Goal: Task Accomplishment & Management: Manage account settings

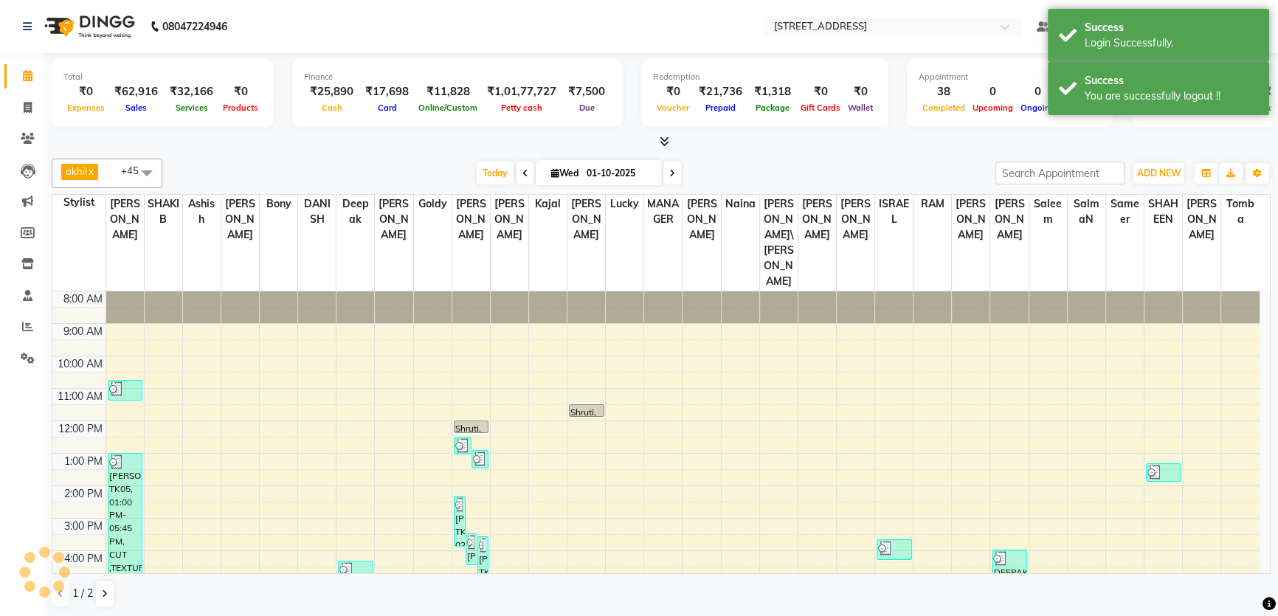
drag, startPoint x: 111, startPoint y: 94, endPoint x: 173, endPoint y: 90, distance: 61.4
click at [173, 90] on div "₹0 Expenses ₹62,916 Sales ₹32,166 Services ₹0 Products" at bounding box center [162, 99] width 198 height 32
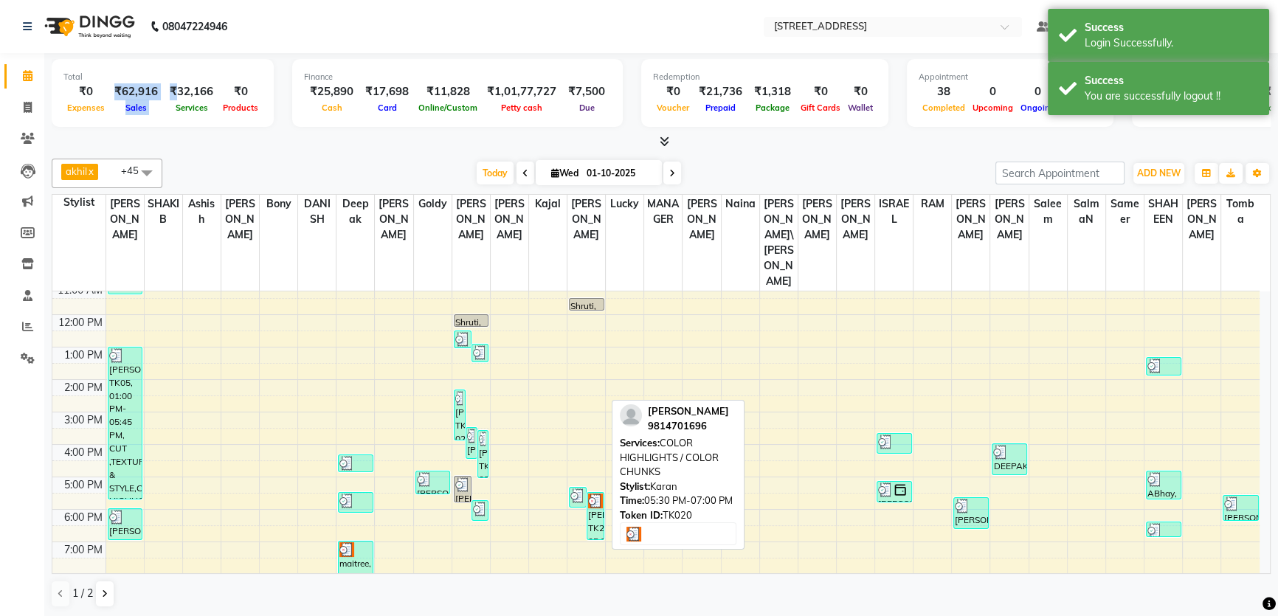
click at [595, 494] on img at bounding box center [595, 501] width 15 height 15
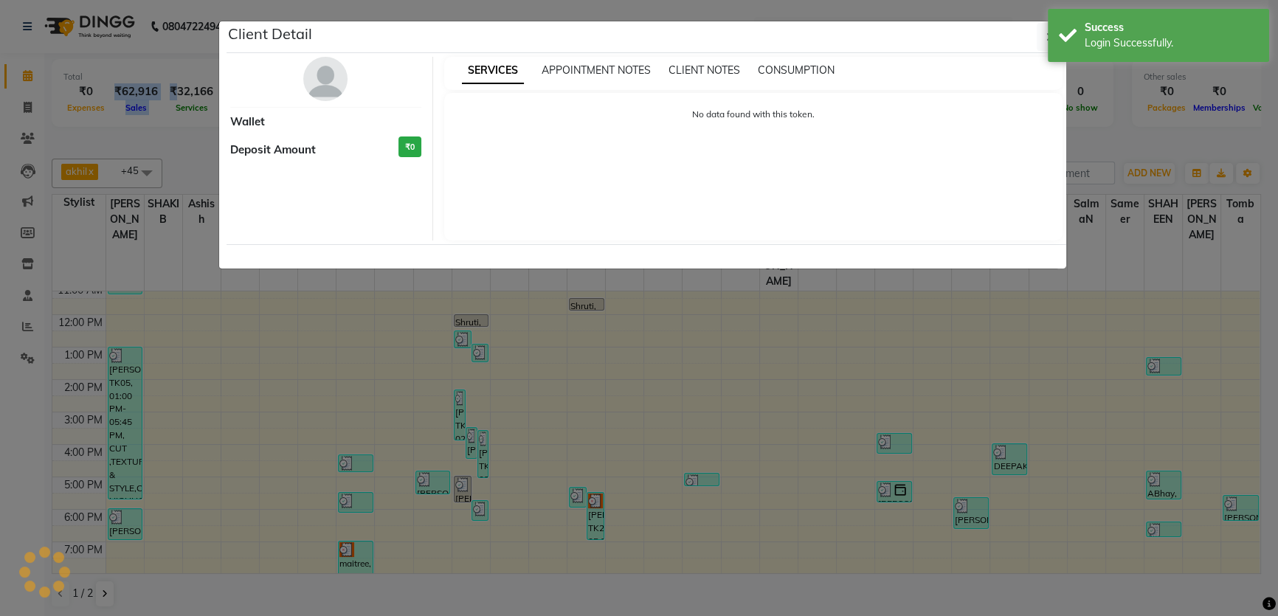
select select "3"
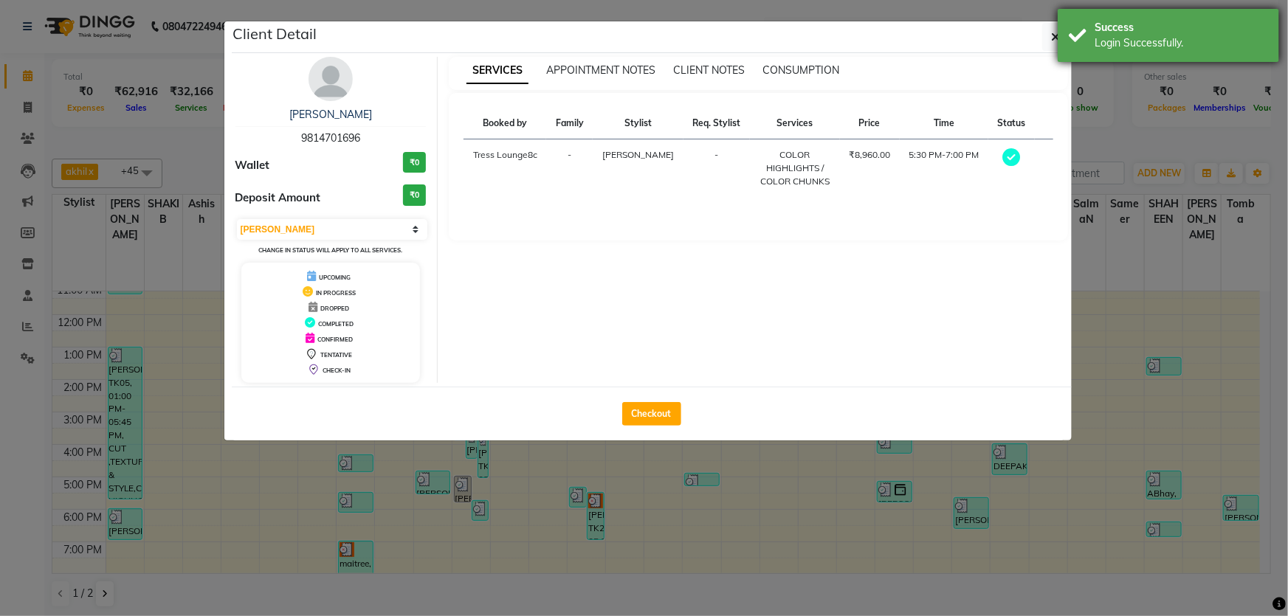
click at [1059, 40] on div "Success Login Successfully." at bounding box center [1167, 35] width 221 height 53
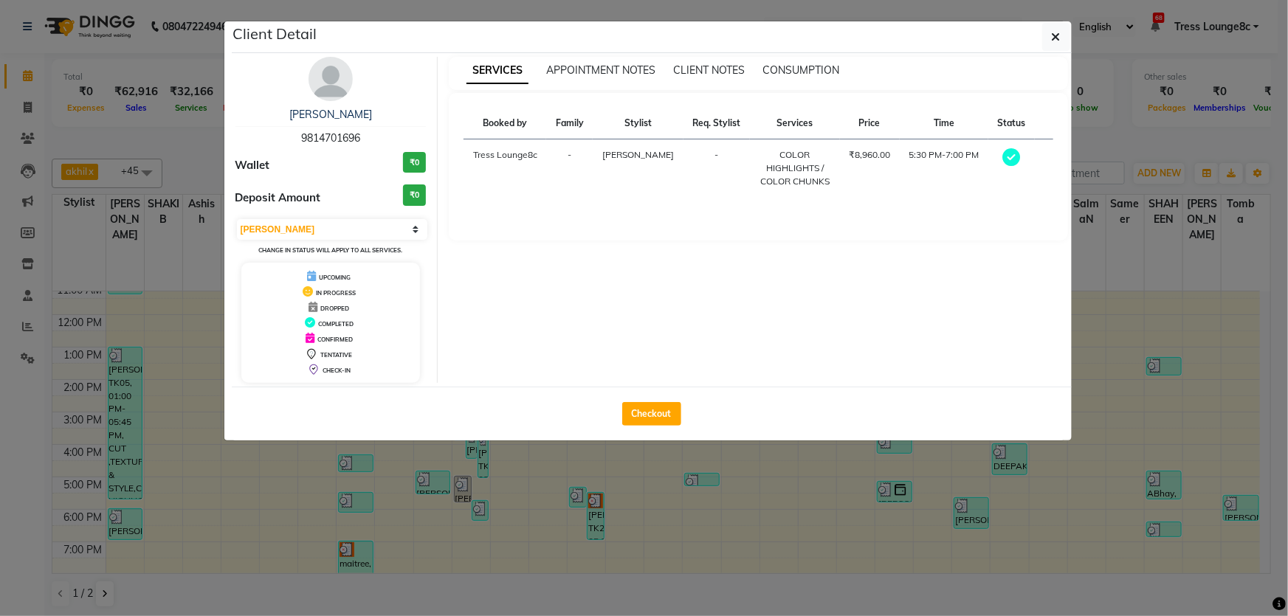
click at [1051, 41] on icon "button" at bounding box center [1055, 37] width 9 height 12
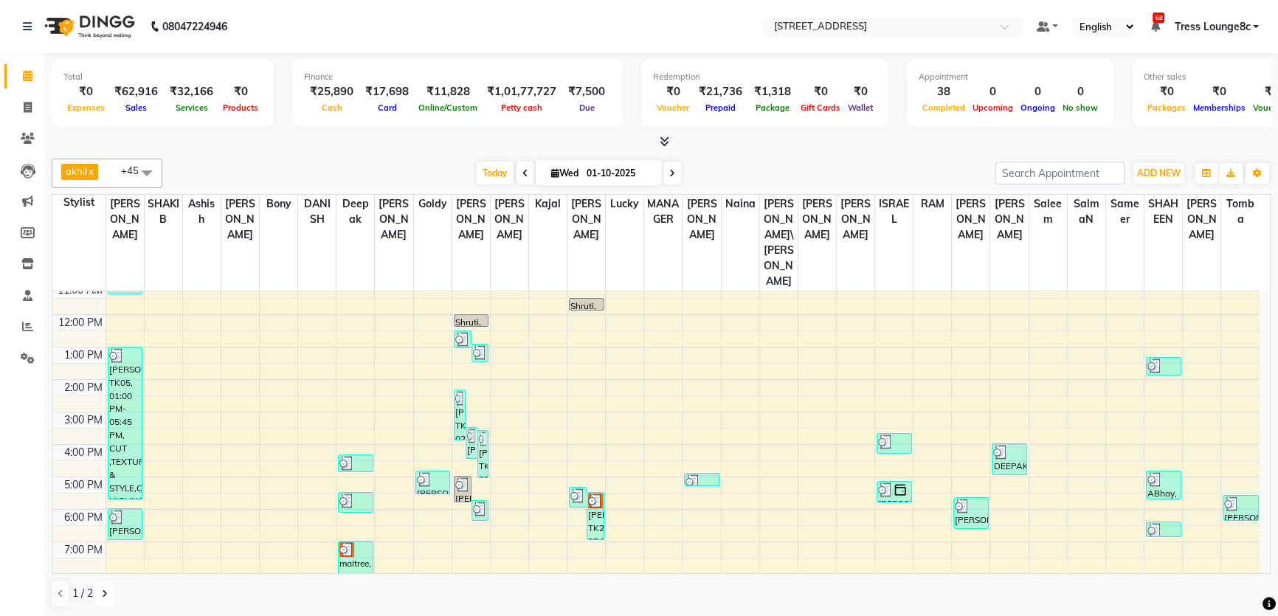
click at [110, 592] on button at bounding box center [105, 593] width 18 height 25
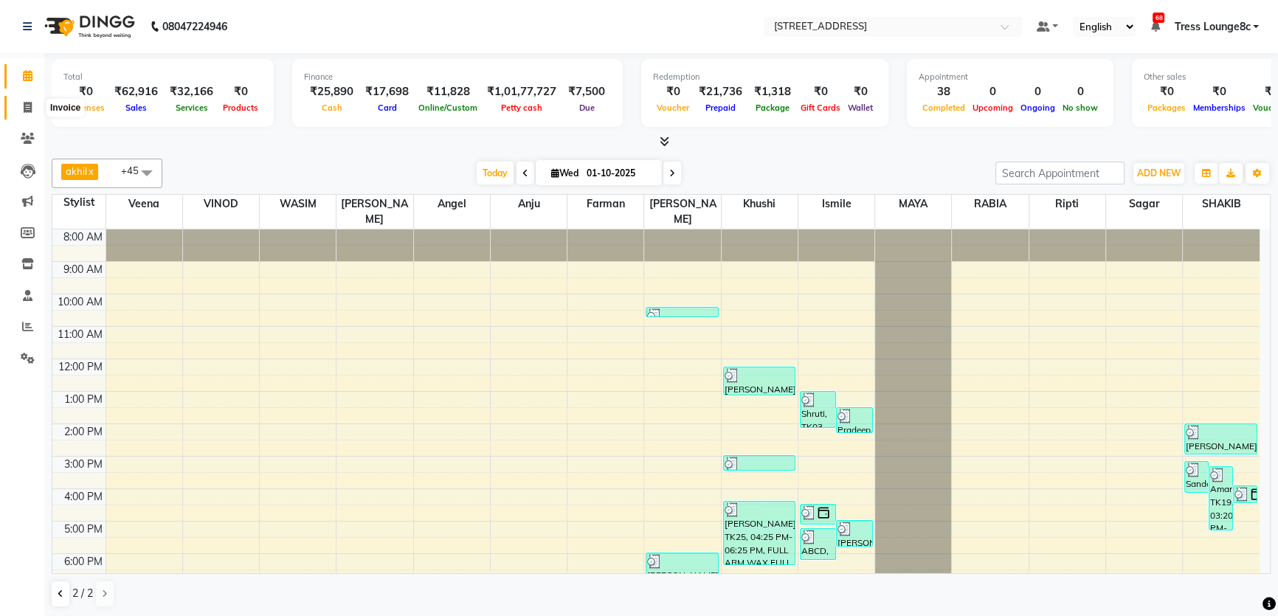
click at [32, 113] on span at bounding box center [28, 108] width 26 height 17
click at [32, 72] on icon at bounding box center [28, 75] width 10 height 11
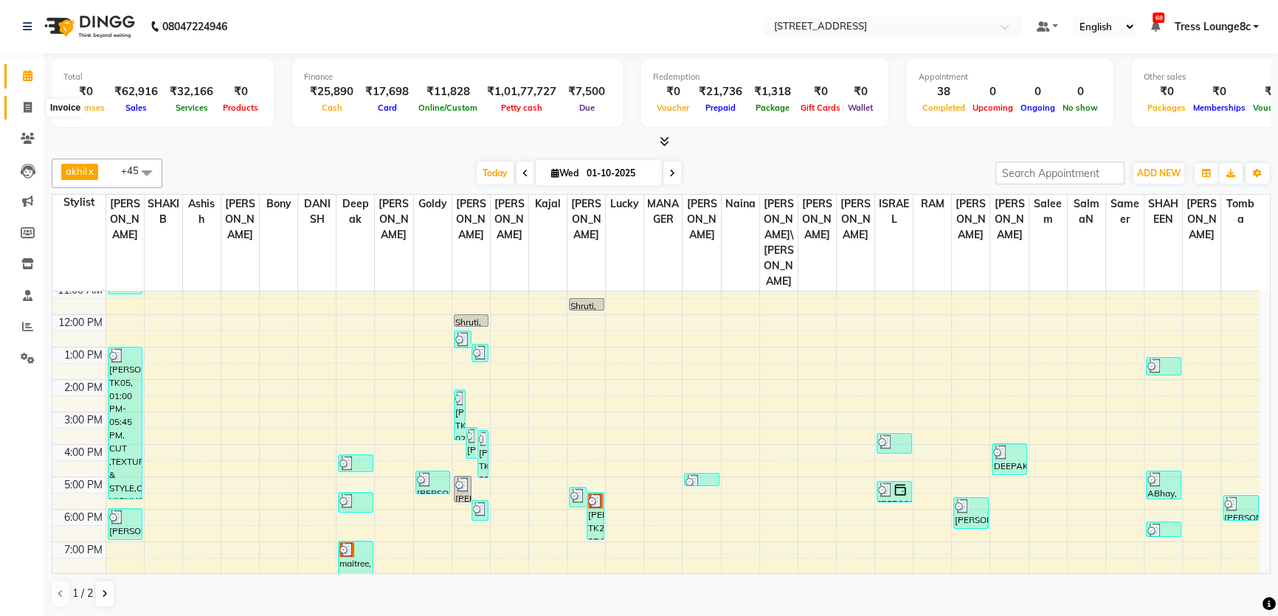
click at [30, 106] on icon at bounding box center [28, 107] width 8 height 11
select select "service"
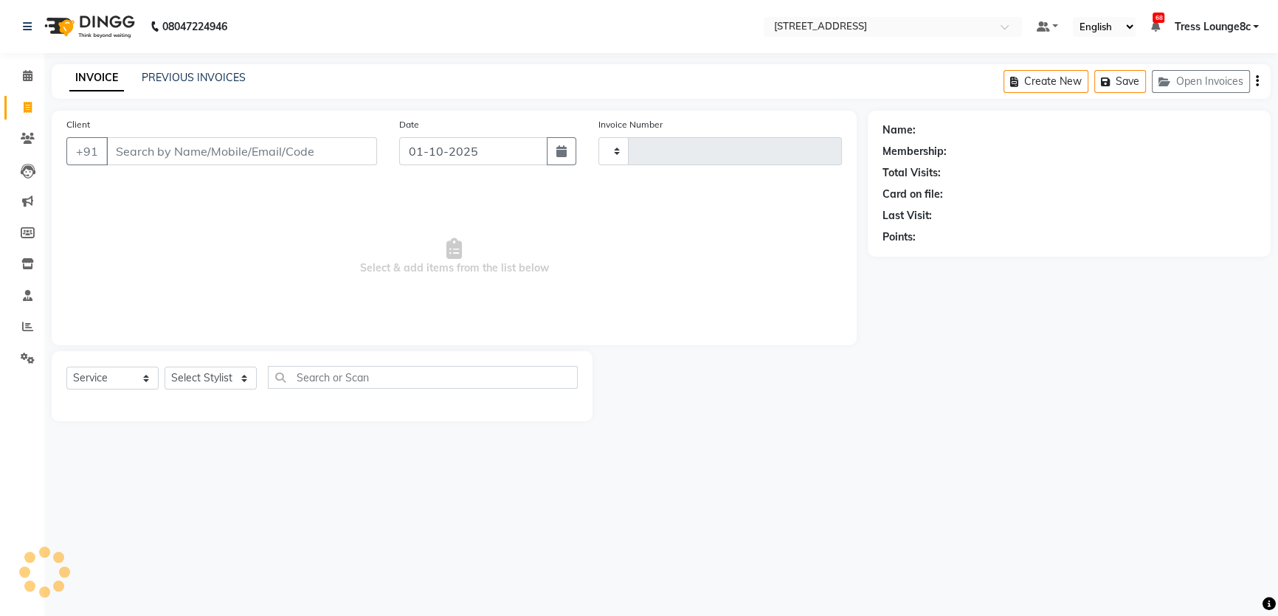
type input "2828"
select select "5703"
click at [215, 86] on div "INVOICE PREVIOUS INVOICES" at bounding box center [158, 78] width 212 height 17
click at [218, 83] on link "PREVIOUS INVOICES" at bounding box center [194, 77] width 104 height 13
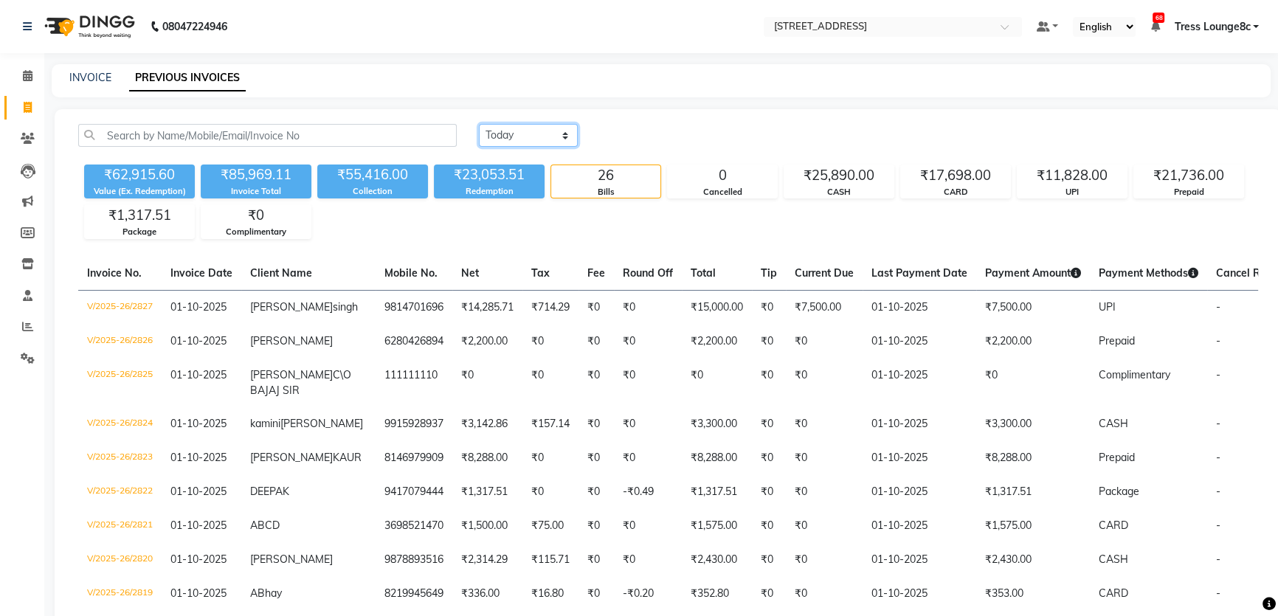
click at [539, 135] on select "[DATE] [DATE] Custom Range" at bounding box center [528, 135] width 99 height 23
select select "range"
click at [479, 124] on select "[DATE] [DATE] Custom Range" at bounding box center [528, 135] width 99 height 23
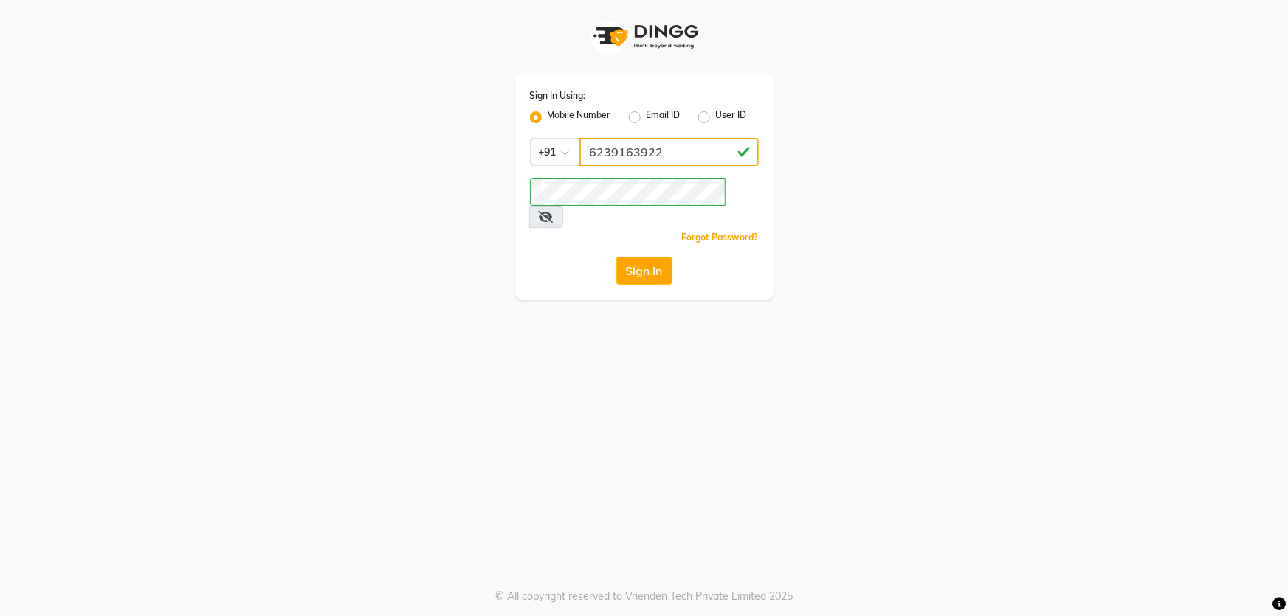
click at [604, 149] on input "6239163922" at bounding box center [668, 152] width 179 height 28
type input "1724656581"
click at [663, 258] on button "Sign In" at bounding box center [644, 271] width 56 height 28
